Goal: Information Seeking & Learning: Find specific fact

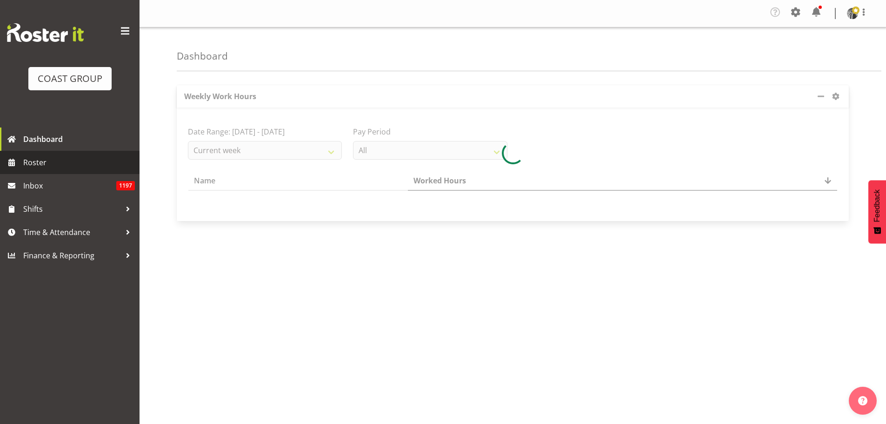
click at [59, 160] on span "Roster" at bounding box center [79, 162] width 112 height 14
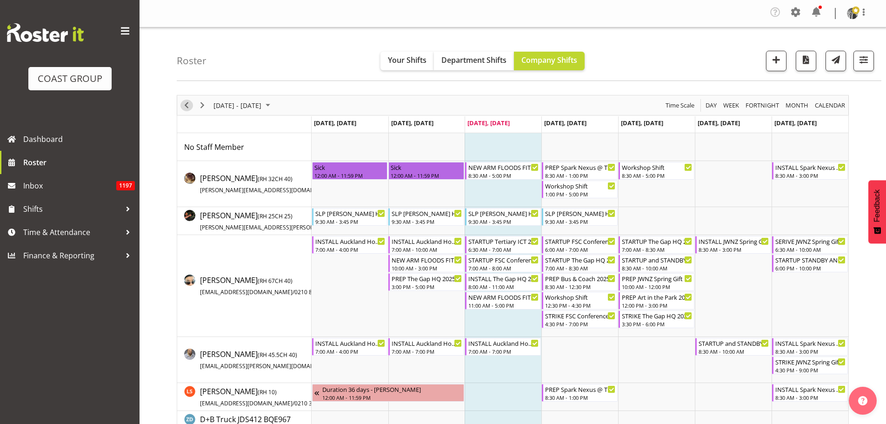
click at [183, 104] on span "Previous" at bounding box center [186, 106] width 11 height 12
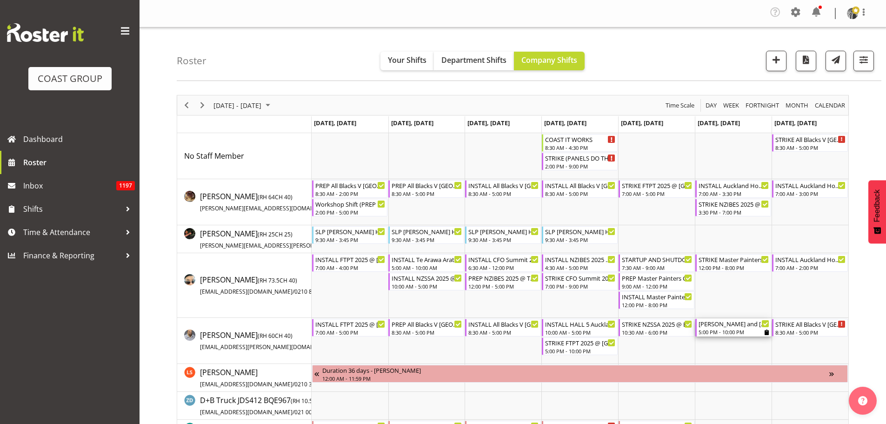
click at [730, 324] on div "[PERSON_NAME] and [PERSON_NAME] GAME DAY All Blacks V [GEOGRAPHIC_DATA] 2025 [G…" at bounding box center [734, 323] width 71 height 9
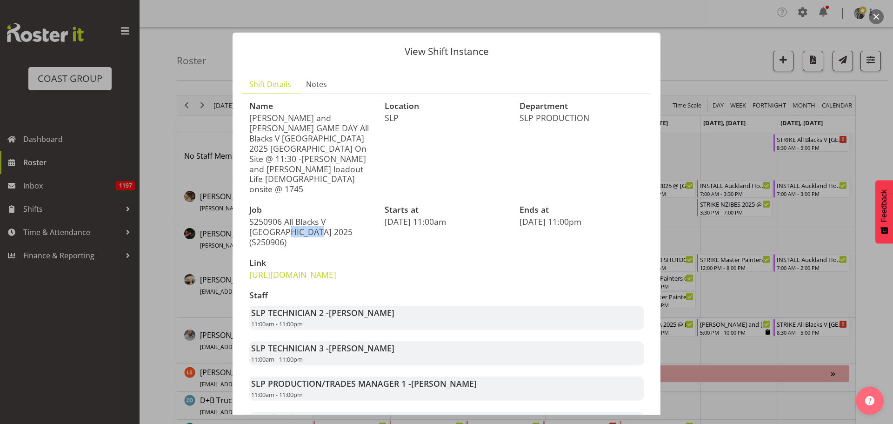
drag, startPoint x: 281, startPoint y: 190, endPoint x: 240, endPoint y: 191, distance: 40.9
click at [240, 191] on section "Shift Details Notes Name [PERSON_NAME] and [PERSON_NAME] GAME DAY All Blacks V …" at bounding box center [447, 312] width 428 height 493
copy p "S250906"
